Goal: Information Seeking & Learning: Find specific page/section

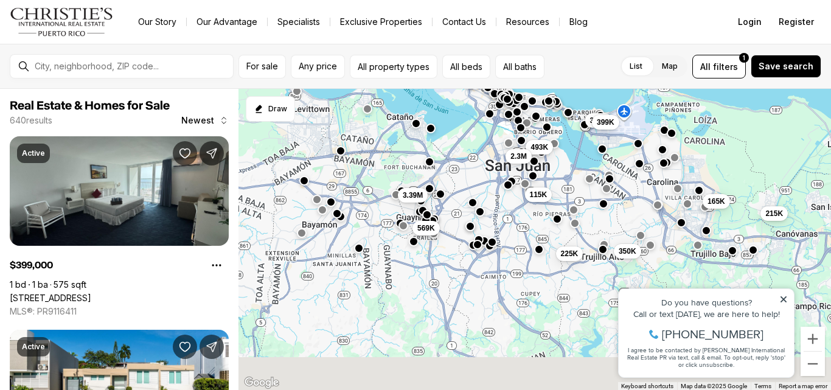
drag, startPoint x: 480, startPoint y: 312, endPoint x: 466, endPoint y: 150, distance: 162.4
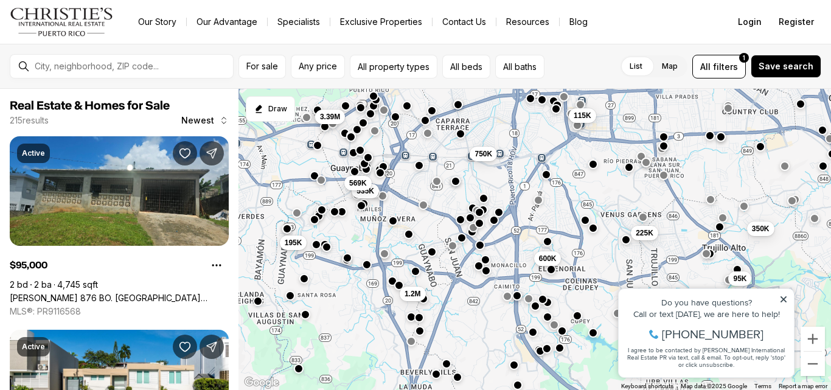
click at [358, 210] on div at bounding box center [361, 207] width 10 height 10
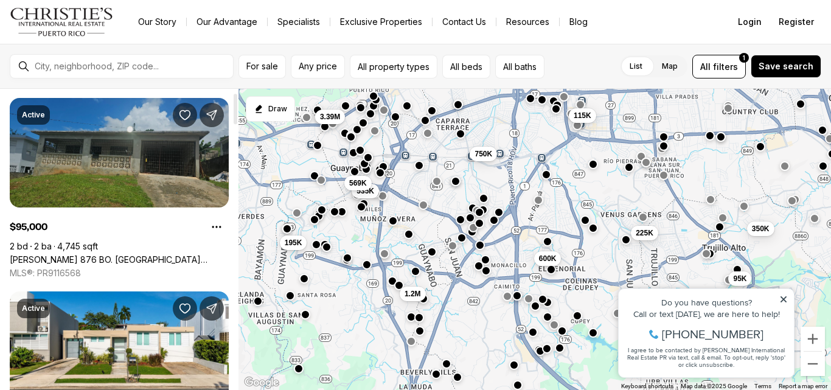
scroll to position [37, 0]
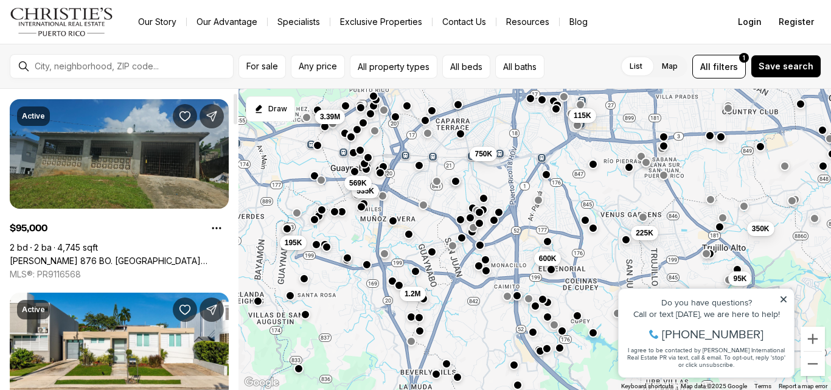
click at [148, 255] on link "Carr 876 BO. LAS CUEVAS REPARTO SANTA MARTA, TRUJILLO ALTO PR, 00976" at bounding box center [119, 260] width 219 height 11
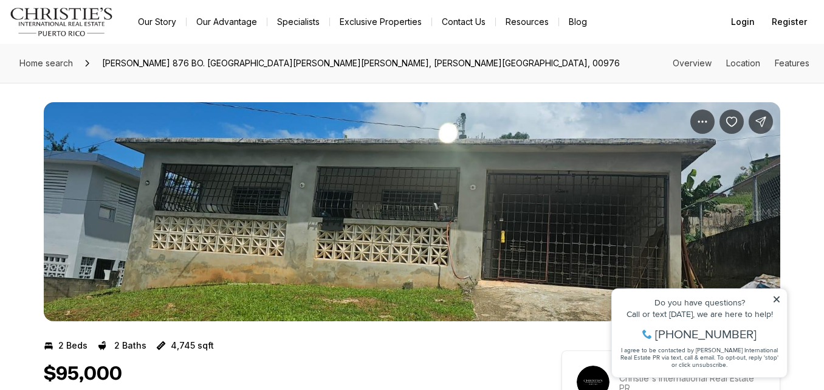
scroll to position [1, 0]
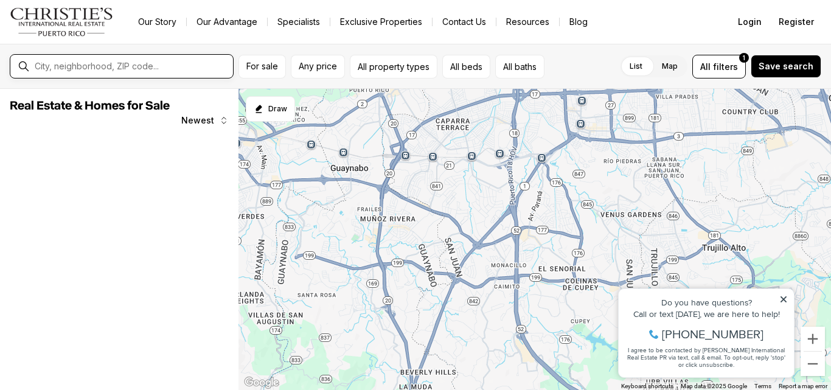
click at [147, 65] on input "text" at bounding box center [131, 66] width 193 height 10
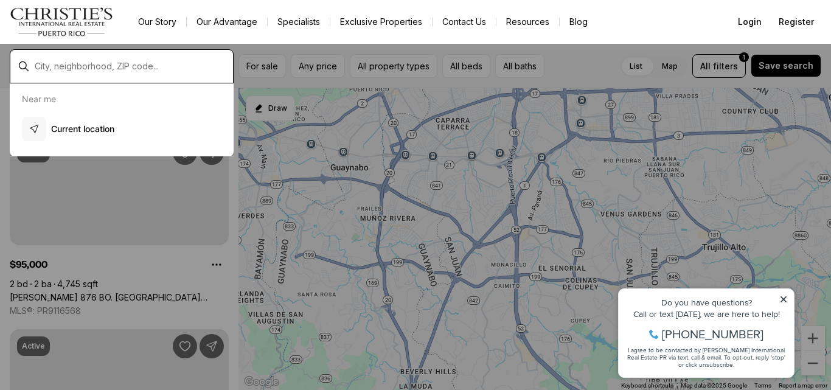
scroll to position [37, 0]
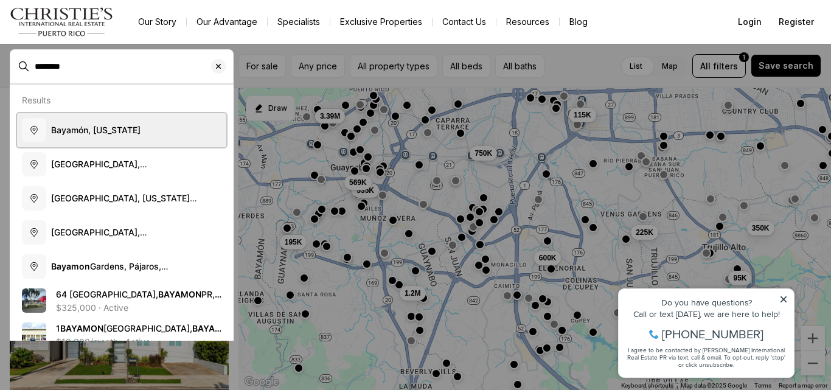
click at [144, 127] on button "Bayamón, Puerto Rico" at bounding box center [121, 130] width 209 height 34
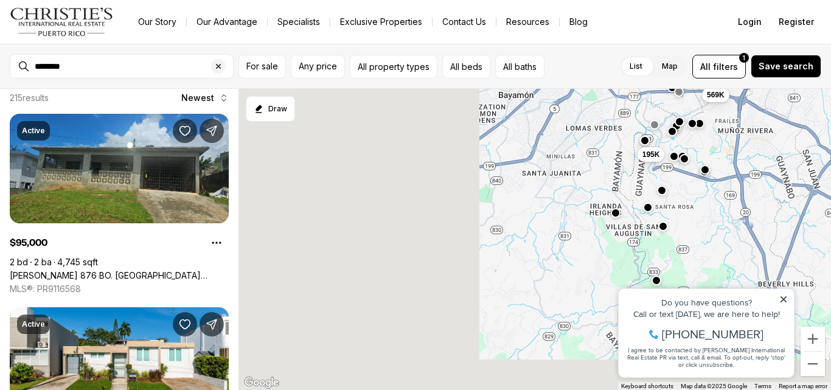
type input "**********"
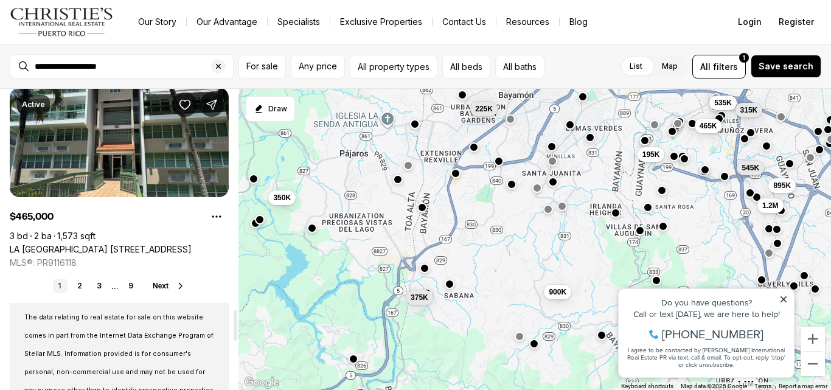
scroll to position [2189, 0]
click at [77, 284] on link "2" at bounding box center [79, 286] width 15 height 15
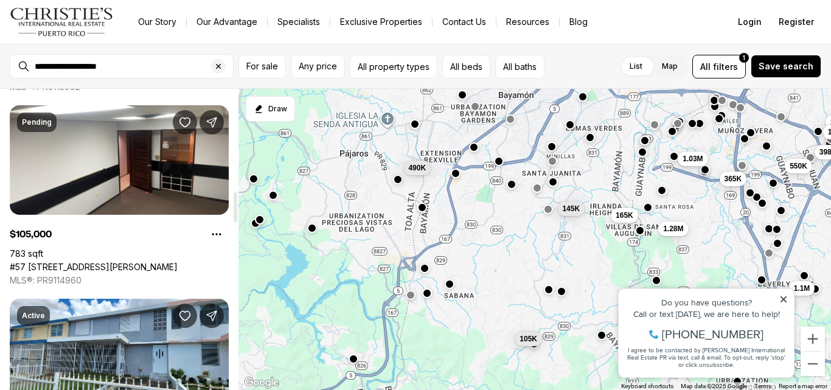
scroll to position [1012, 0]
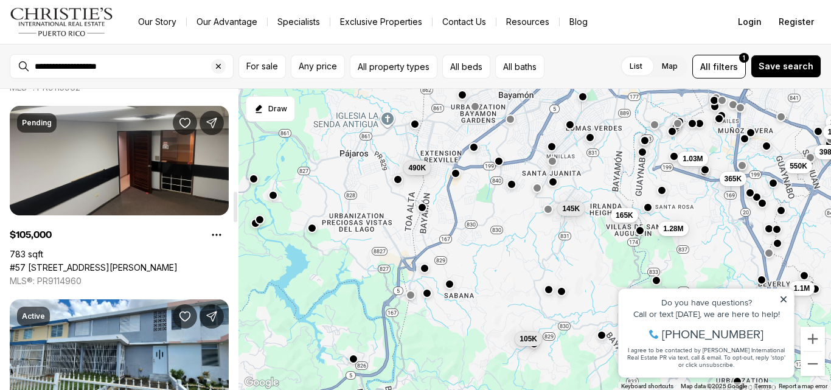
click at [113, 262] on link "#57 SANTA CRUZ #207, BAYAMON PR, 00961" at bounding box center [94, 267] width 168 height 11
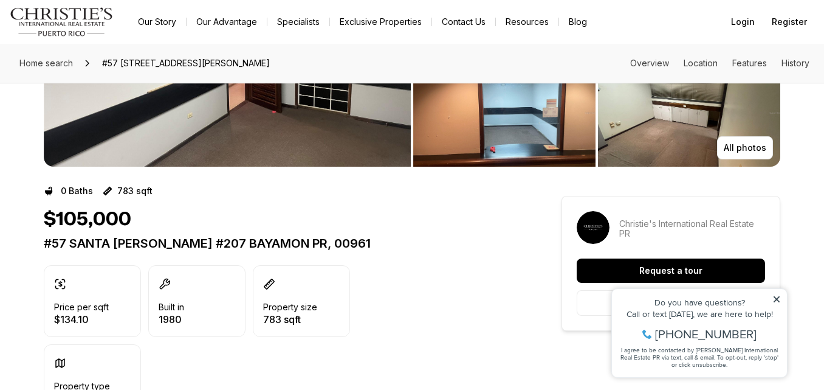
scroll to position [154, 0]
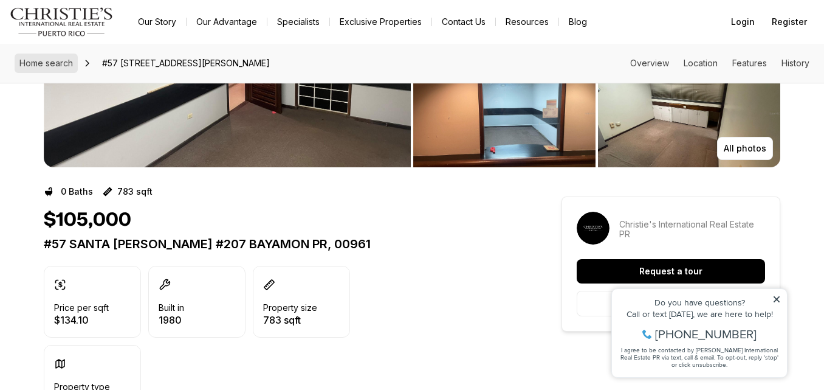
click at [38, 66] on span "Home search" at bounding box center [46, 63] width 54 height 10
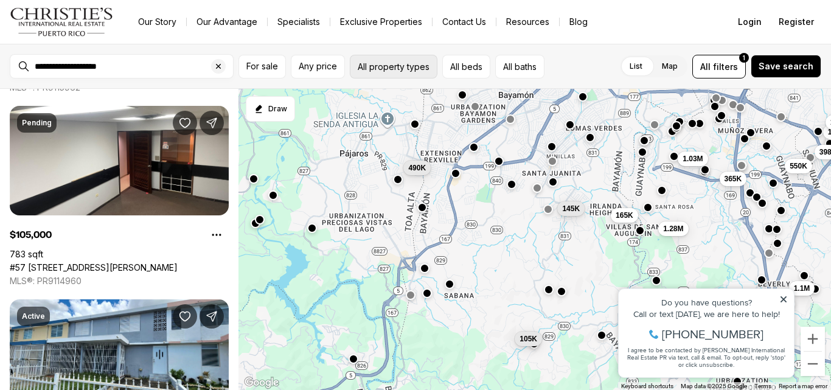
click at [418, 74] on button "All property types" at bounding box center [394, 67] width 88 height 24
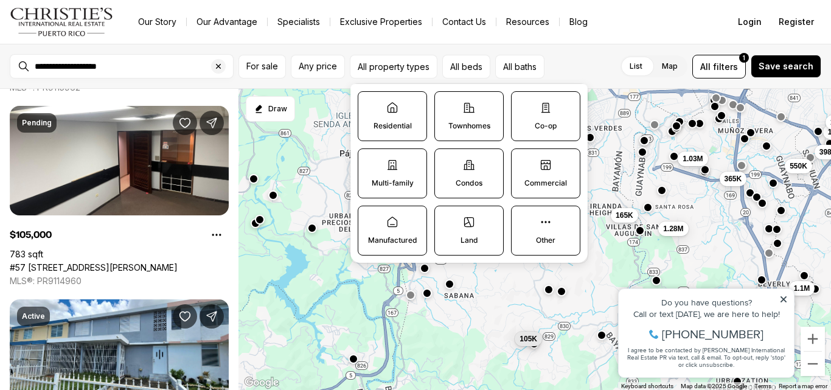
click at [401, 112] on label "Residential" at bounding box center [392, 116] width 69 height 50
click at [370, 104] on button "Residential" at bounding box center [364, 98] width 12 height 12
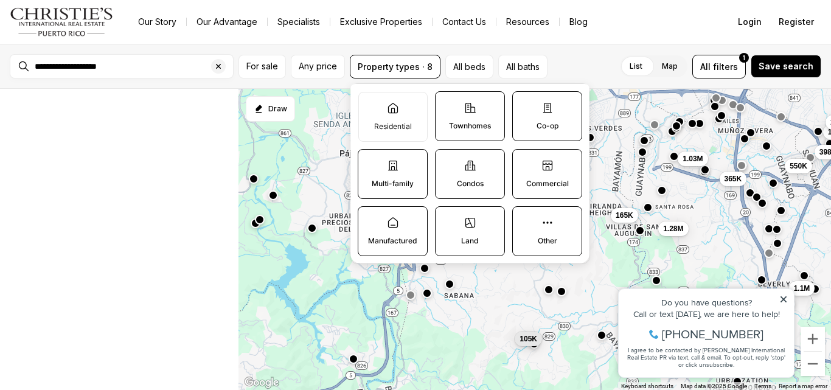
click at [393, 173] on label "Multi-family" at bounding box center [393, 174] width 70 height 50
click at [370, 162] on button "Multi-family" at bounding box center [364, 156] width 12 height 12
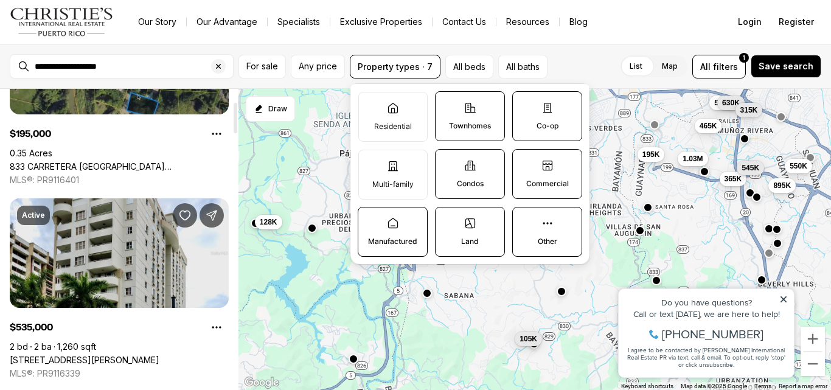
scroll to position [126, 0]
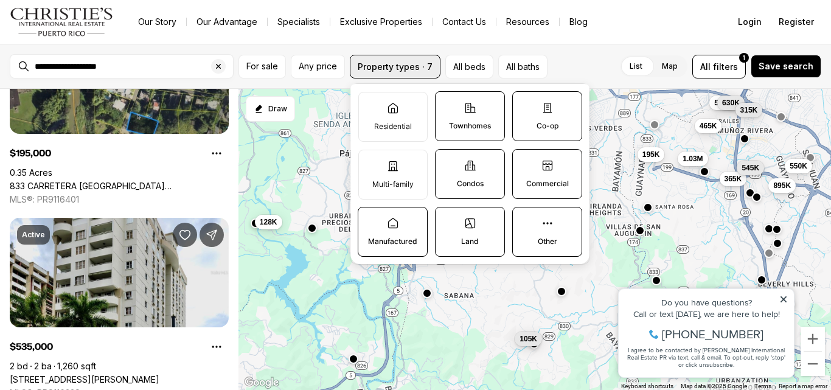
click at [408, 60] on button "Property types · 7" at bounding box center [395, 67] width 91 height 24
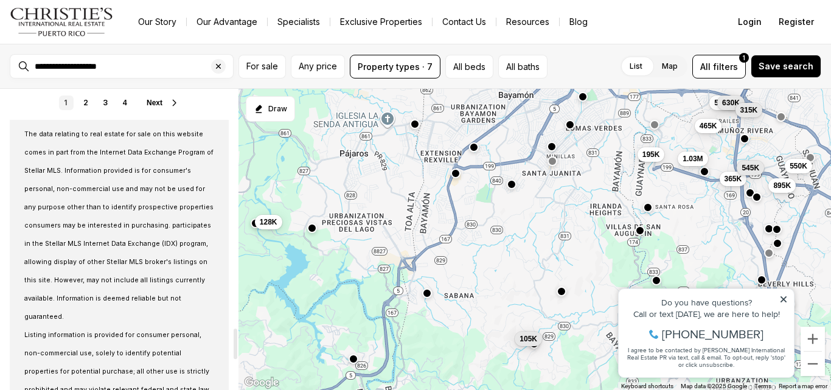
scroll to position [2373, 0]
click at [82, 102] on link "2" at bounding box center [85, 103] width 15 height 15
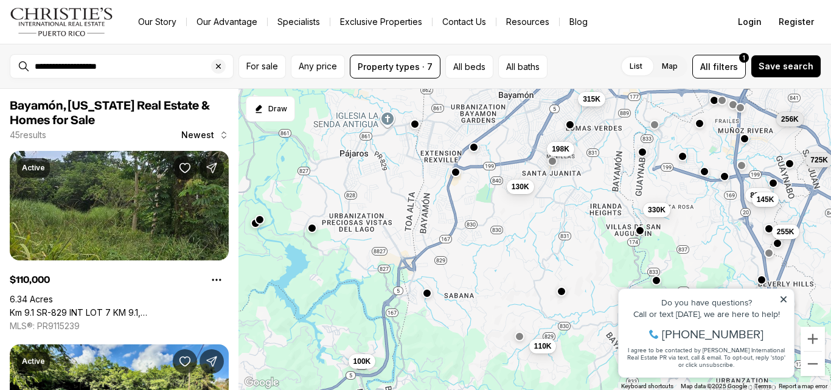
click at [455, 175] on button "button" at bounding box center [456, 172] width 10 height 10
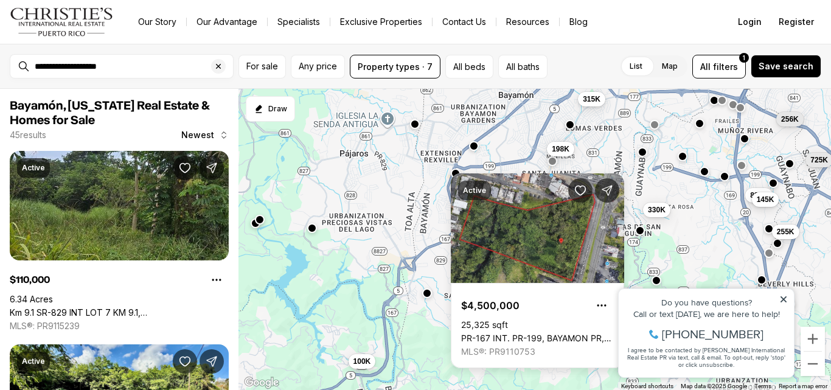
click at [474, 145] on button "button" at bounding box center [474, 146] width 10 height 10
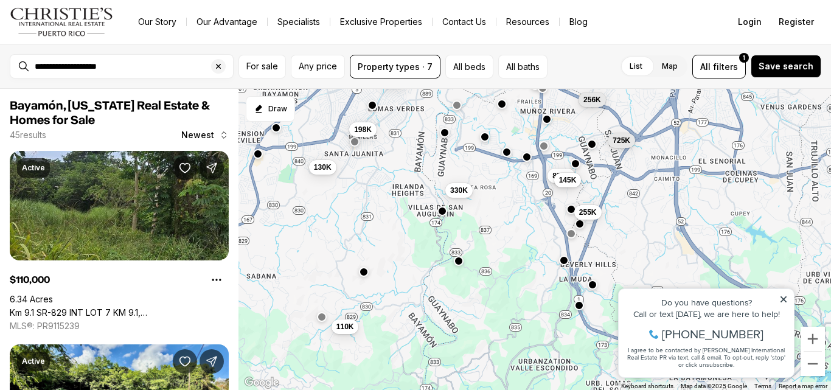
drag, startPoint x: 707, startPoint y: 238, endPoint x: 503, endPoint y: 220, distance: 205.1
click at [503, 220] on div "895K 145K 255K 256K 725K 110K 198K 100K 130K 315K 330K" at bounding box center [534, 240] width 592 height 302
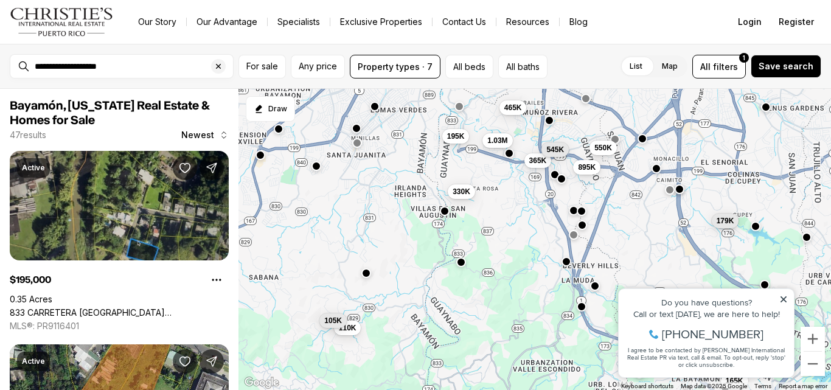
click at [448, 212] on button "button" at bounding box center [445, 211] width 10 height 10
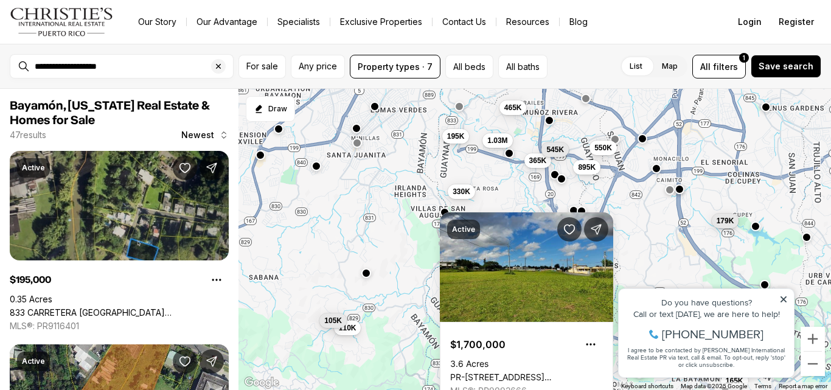
click at [564, 182] on div at bounding box center [561, 179] width 10 height 10
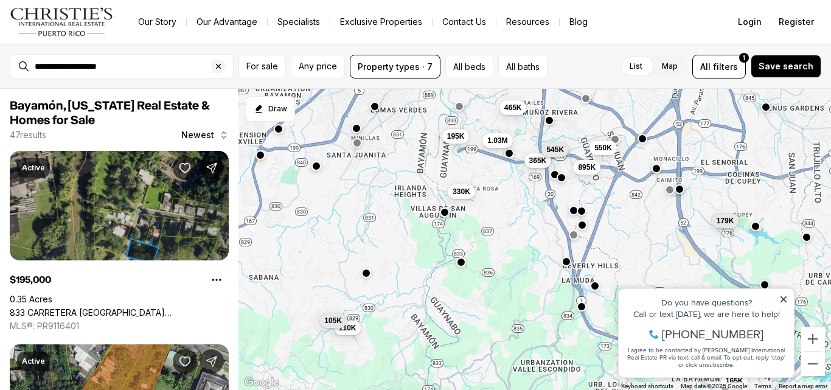
click at [562, 179] on button "button" at bounding box center [561, 178] width 10 height 10
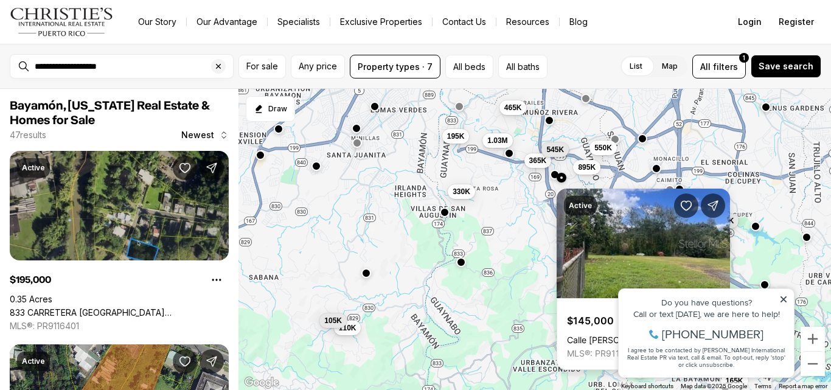
click at [607, 334] on link "Calle Juan Ramos BO. GUARAGUAO, GUAYNABO PR, 00969" at bounding box center [643, 339] width 153 height 11
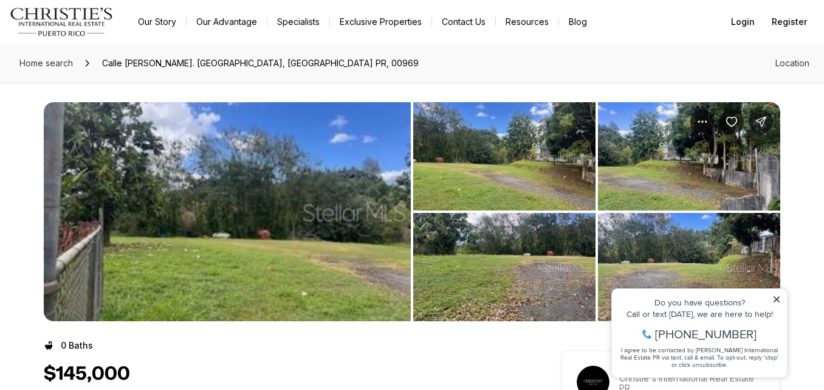
scroll to position [1, 0]
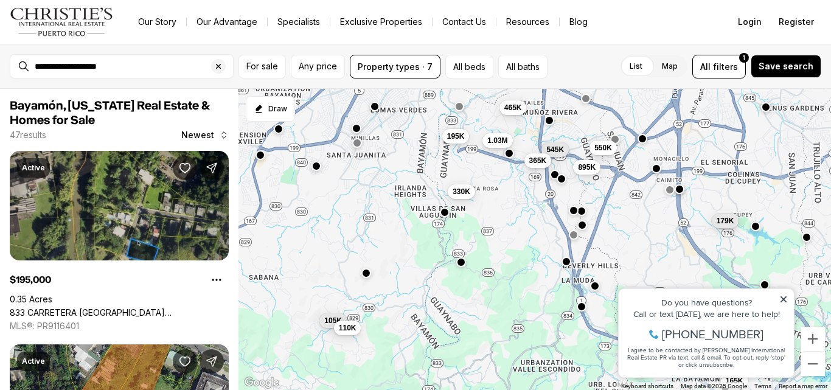
click at [783, 298] on icon at bounding box center [783, 299] width 6 height 6
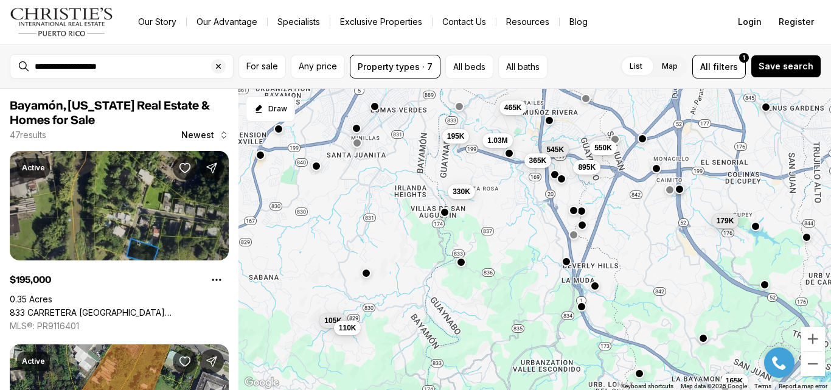
click at [586, 176] on div "195K 895K 545K 465K 550K 179K 105K 1.03M 365K 110K 165K 330K" at bounding box center [534, 240] width 592 height 302
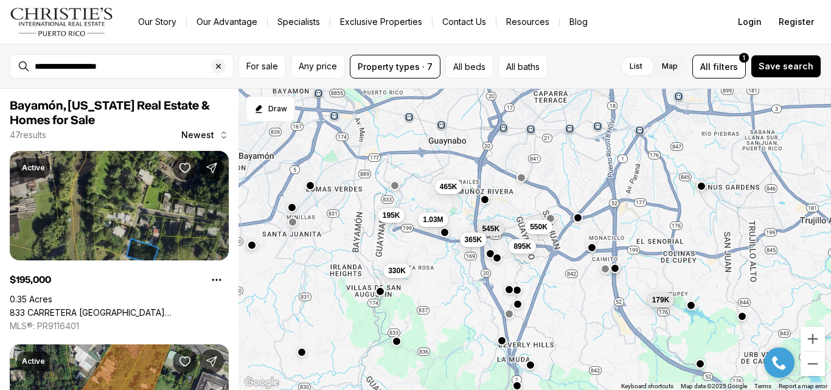
drag, startPoint x: 503, startPoint y: 199, endPoint x: 438, endPoint y: 282, distance: 106.1
click at [438, 282] on div "195K 895K 545K 465K 550K 179K 105K 1.03M 365K 110K 165K 330K" at bounding box center [534, 240] width 592 height 302
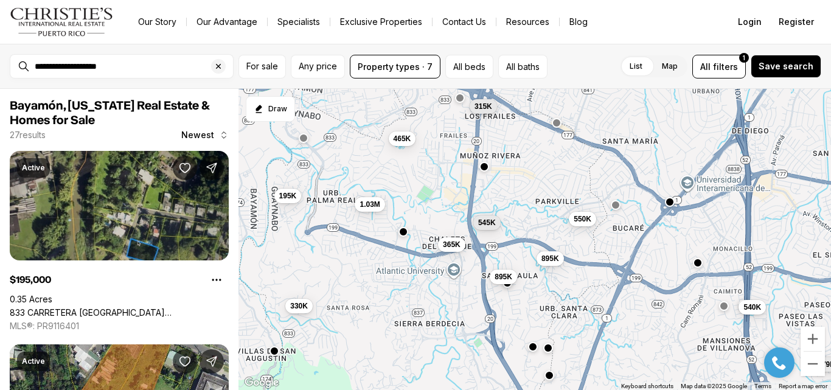
click at [668, 204] on button "button" at bounding box center [670, 202] width 10 height 10
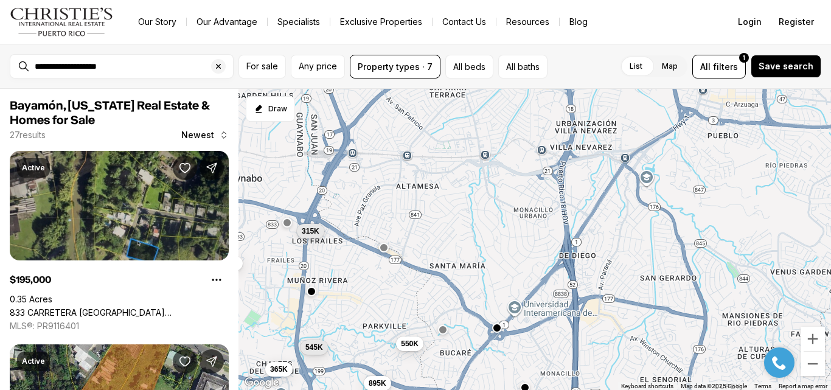
drag, startPoint x: 581, startPoint y: 170, endPoint x: 406, endPoint y: 295, distance: 215.8
click at [406, 295] on div "195K 895K 545K 465K 550K 179K 1.03M 365K 330K 895K 540K 315K" at bounding box center [534, 240] width 592 height 302
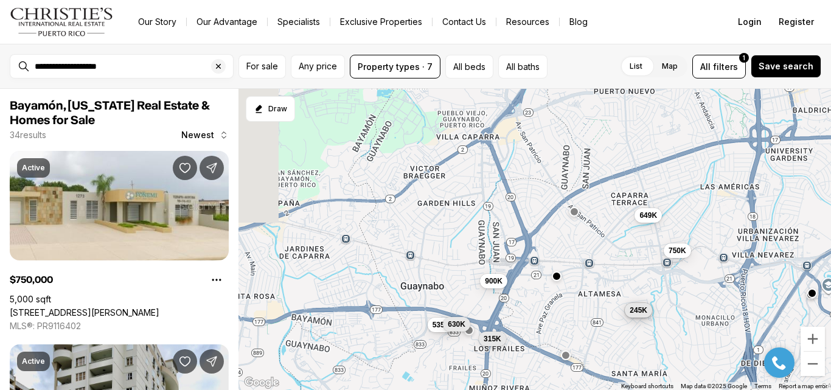
drag, startPoint x: 485, startPoint y: 182, endPoint x: 680, endPoint y: 303, distance: 229.1
click at [680, 303] on div "895K 545K 550K 365K 315K 750K 535K 280K 245K 900K 649K 630K" at bounding box center [534, 240] width 592 height 302
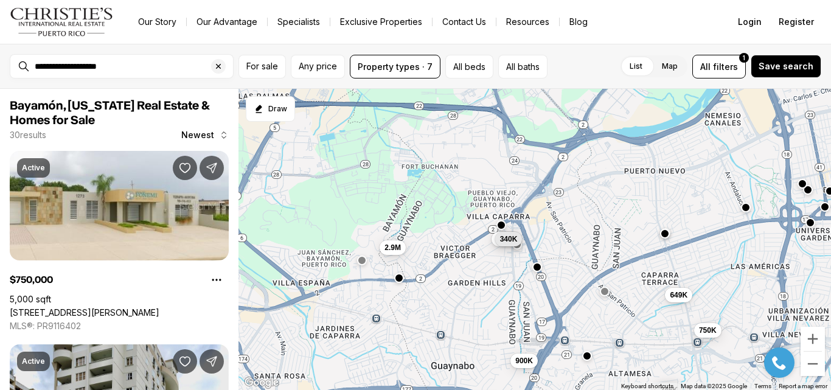
drag, startPoint x: 502, startPoint y: 242, endPoint x: 499, endPoint y: 329, distance: 87.0
click at [499, 329] on div "315K 750K 535K 280K 245K 900K 649K 630K 1.38M 2.9M 465K 340K" at bounding box center [534, 240] width 592 height 302
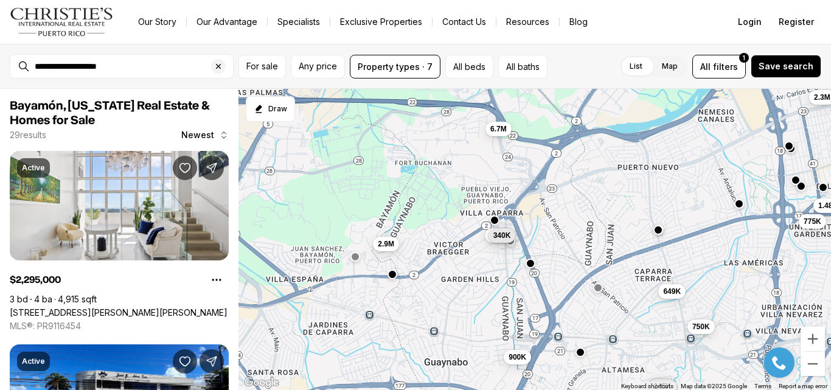
click at [492, 221] on button "button" at bounding box center [494, 220] width 10 height 10
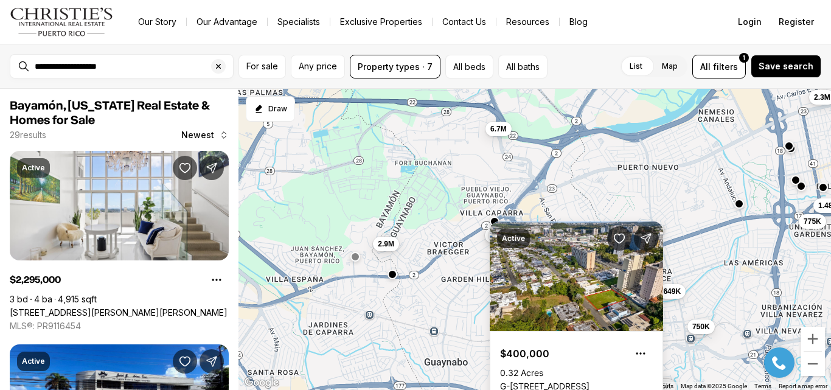
click at [392, 280] on div "750K 280K 245K 900K 649K 1.38M 2.9M 340K 1.48M 775K 2.3M 6.7M" at bounding box center [534, 240] width 592 height 302
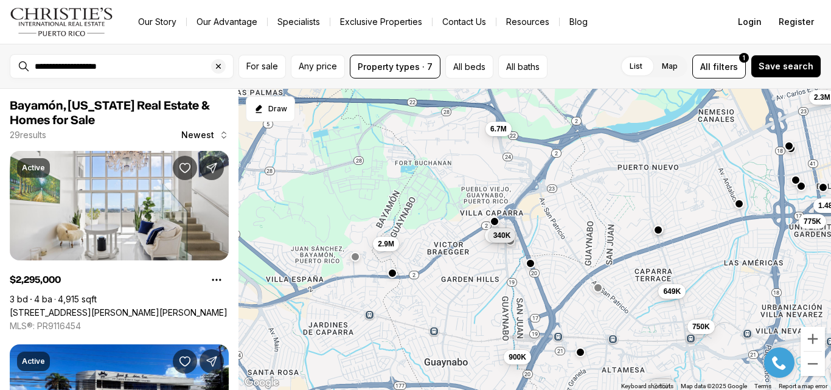
click at [392, 274] on button "button" at bounding box center [392, 273] width 10 height 10
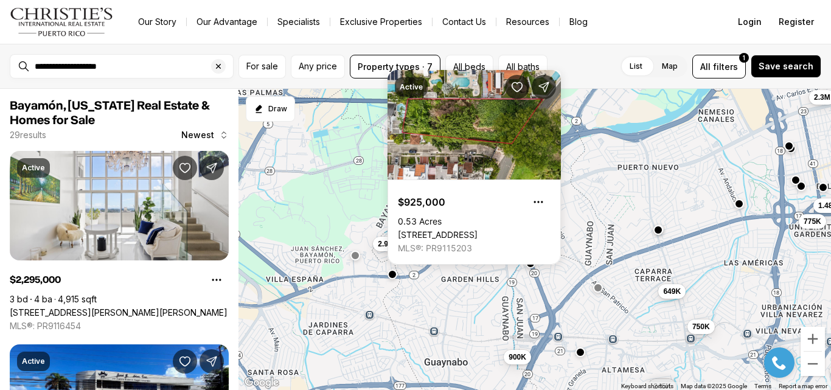
click at [355, 254] on button "button" at bounding box center [355, 256] width 10 height 10
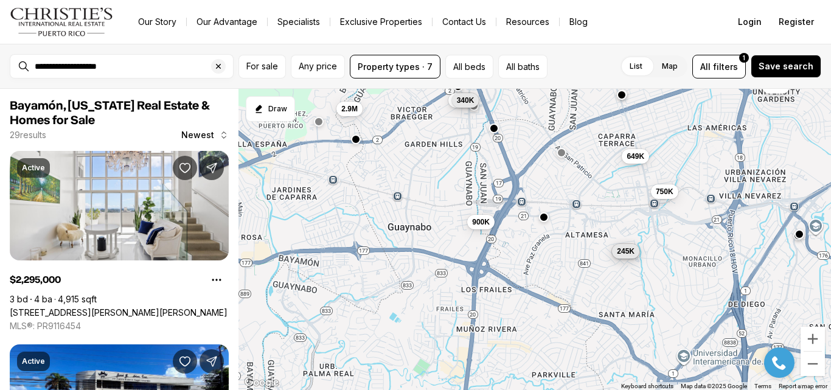
drag, startPoint x: 337, startPoint y: 245, endPoint x: 303, endPoint y: 114, distance: 135.7
click at [303, 114] on div "750K 280K 245K 900K 649K 1.38M 2.9M 340K 1.48M 775K 2.3M 6.7M" at bounding box center [534, 240] width 592 height 302
